Goal: Task Accomplishment & Management: Use online tool/utility

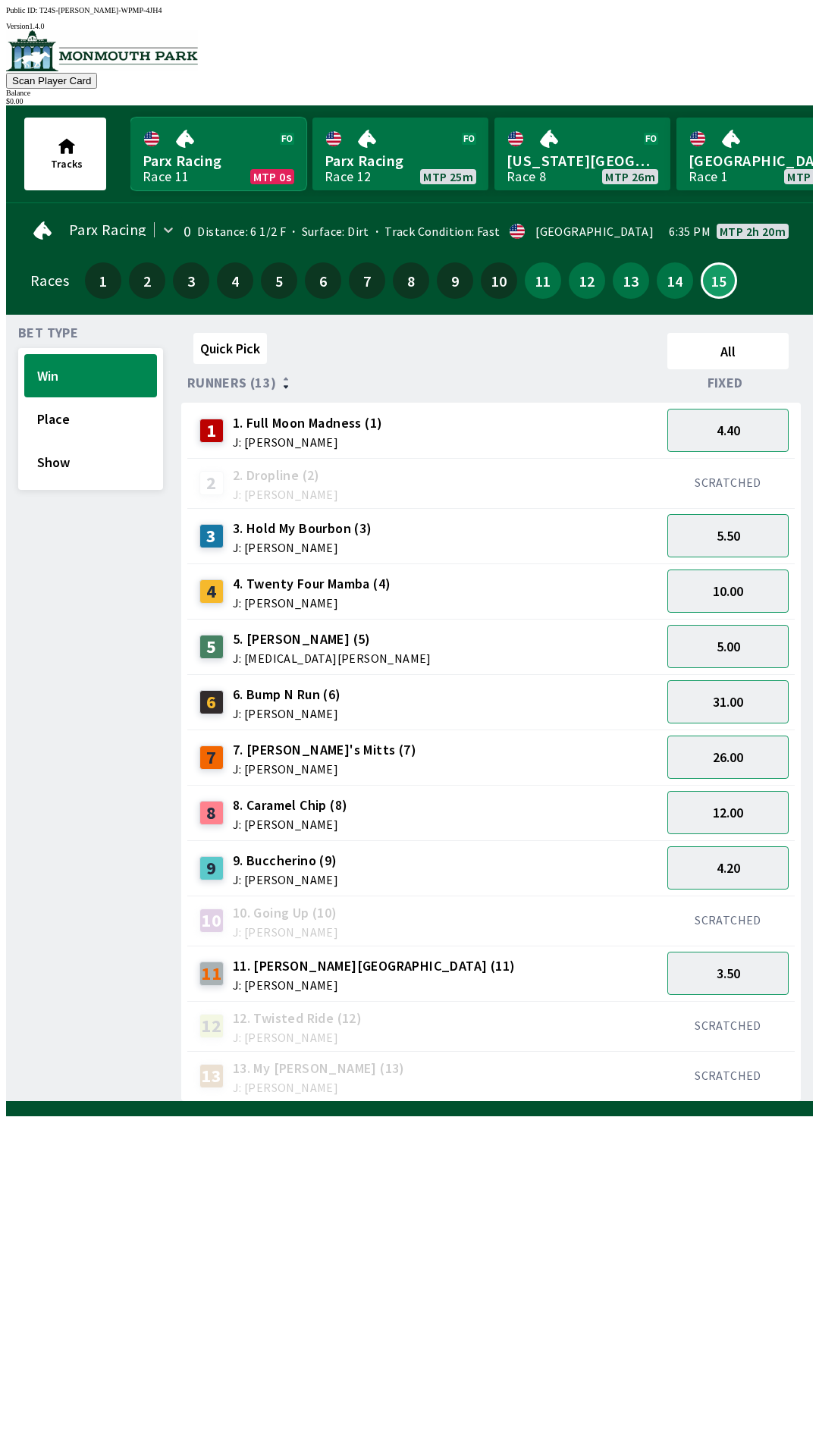
click at [216, 163] on link "Parx Racing Race 11 MTP 0s" at bounding box center [218, 154] width 176 height 72
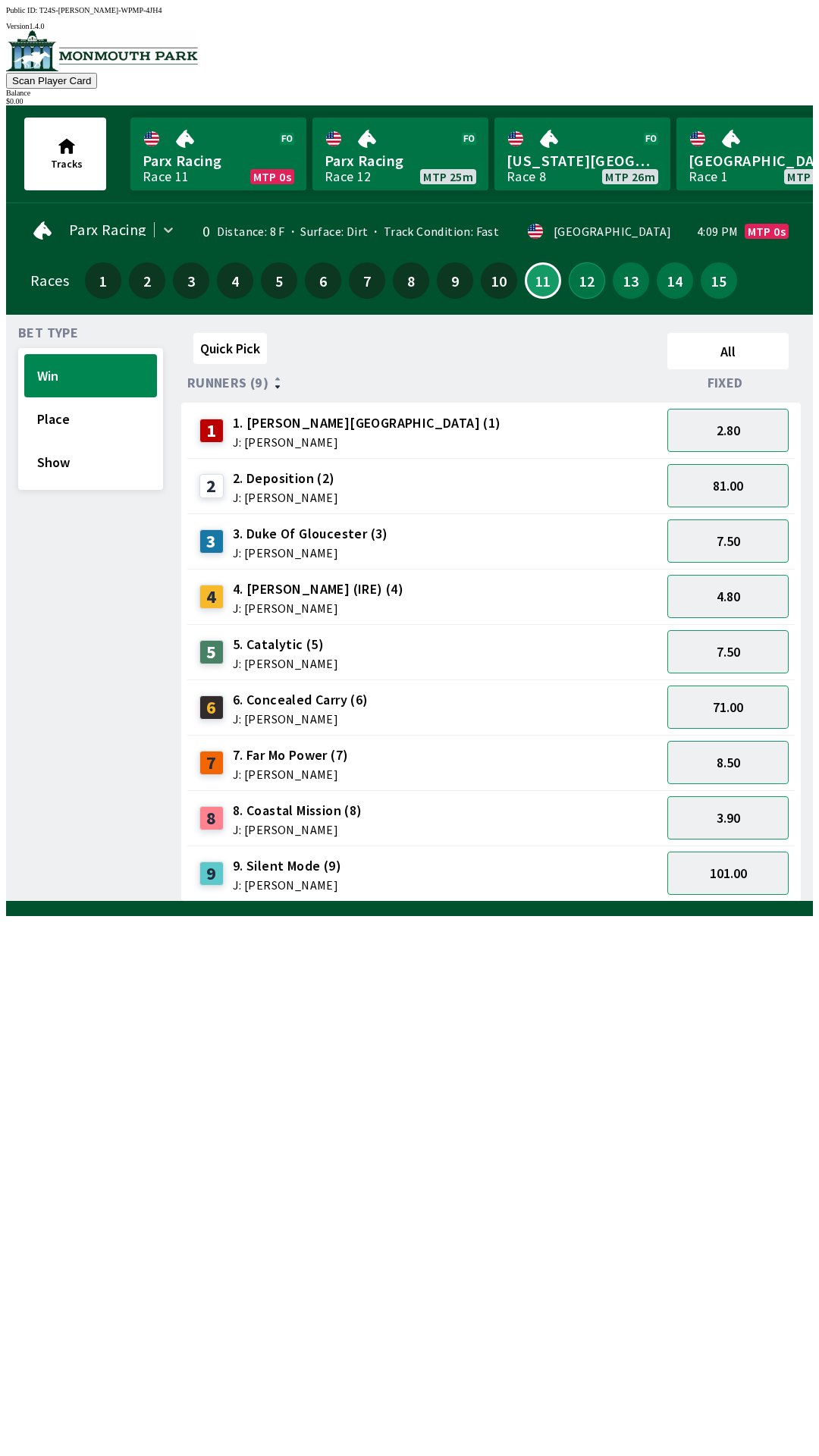
click at [583, 266] on button "12" at bounding box center [587, 280] width 36 height 36
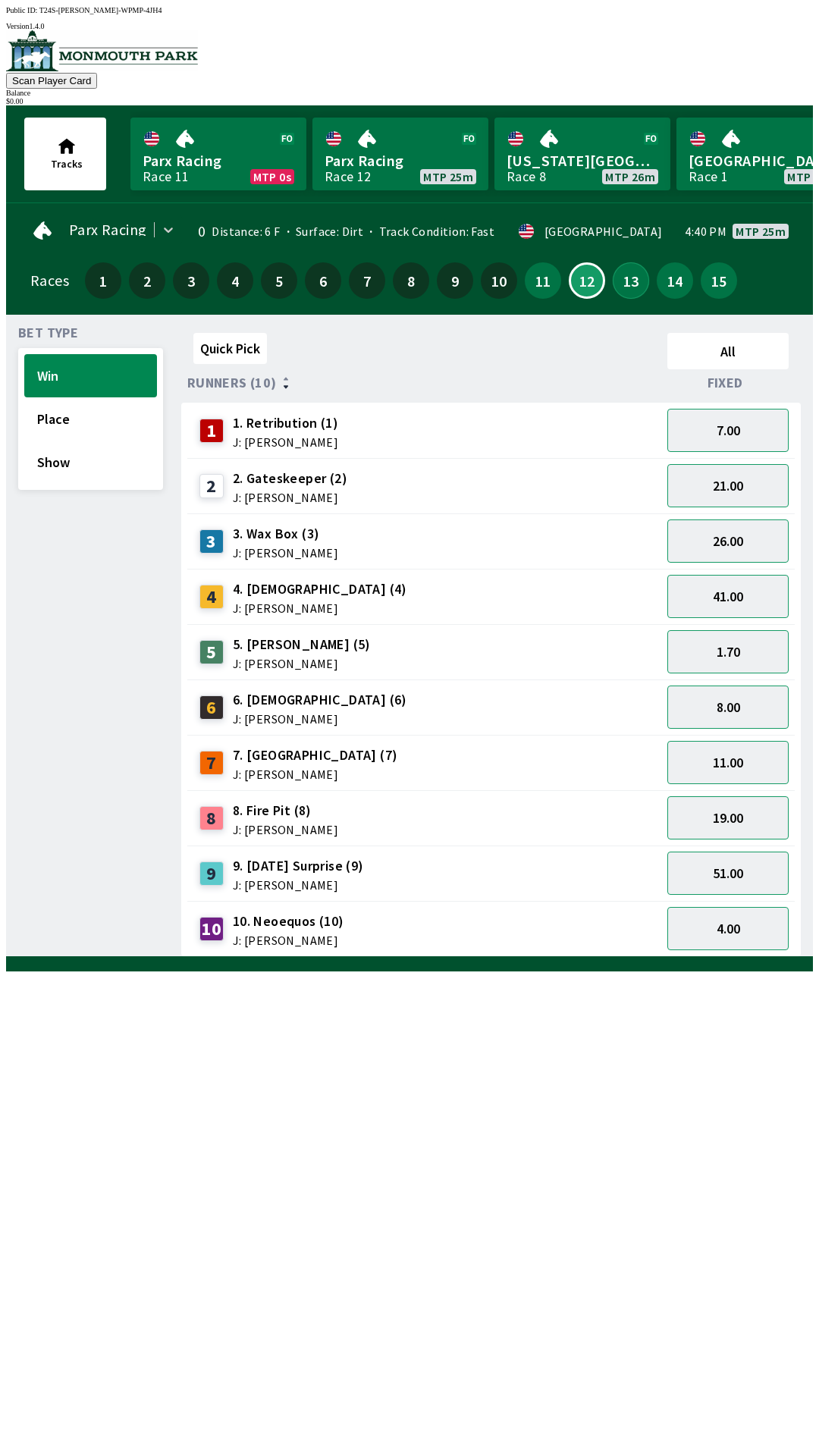
click at [619, 271] on button "13" at bounding box center [631, 280] width 36 height 36
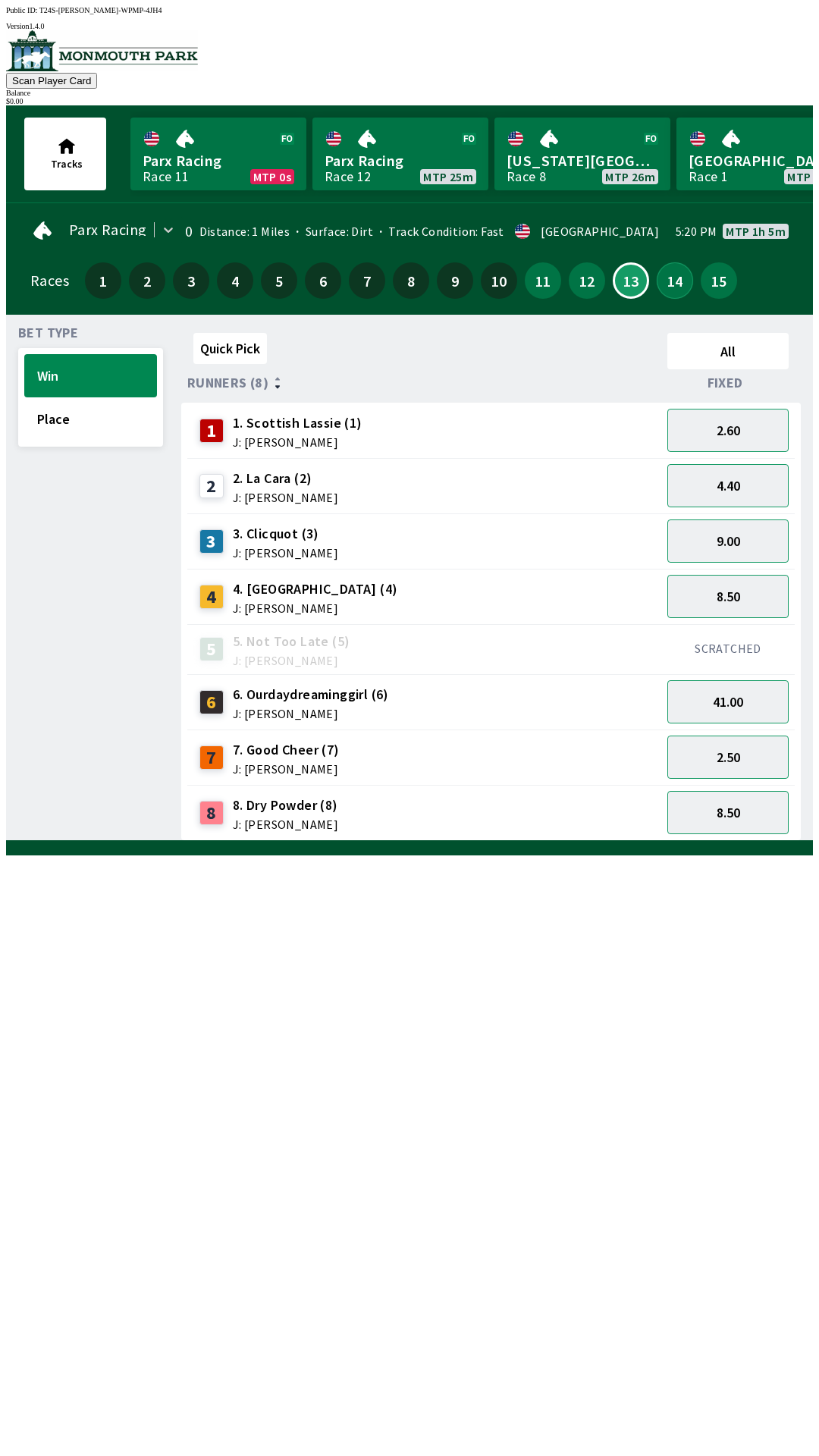
click at [665, 288] on button "14" at bounding box center [675, 280] width 36 height 36
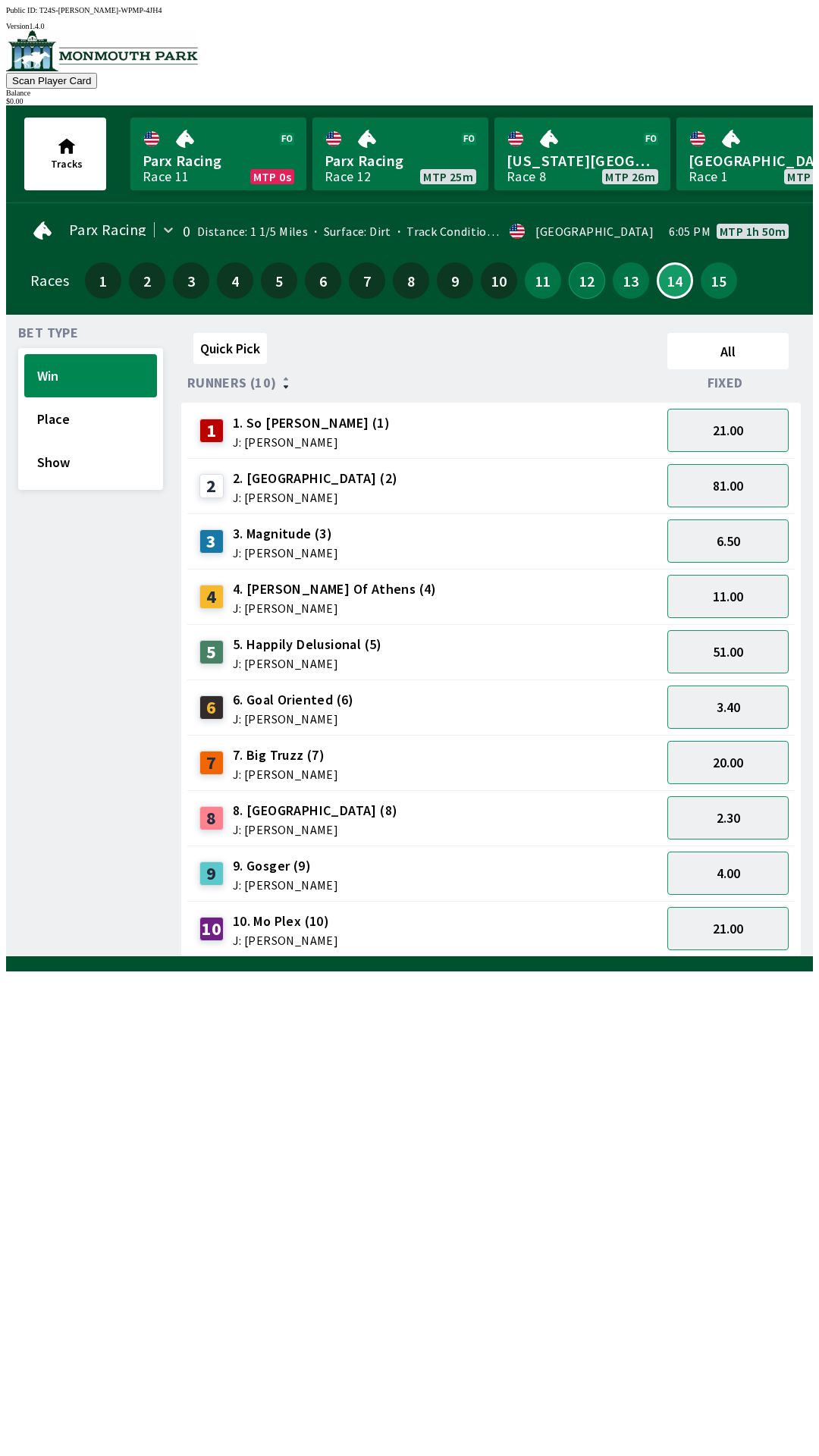
click at [580, 272] on button "12" at bounding box center [587, 280] width 36 height 36
